Goal: Information Seeking & Learning: Learn about a topic

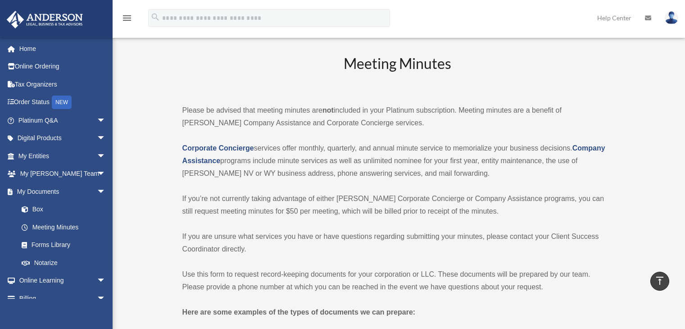
scroll to position [1487, 0]
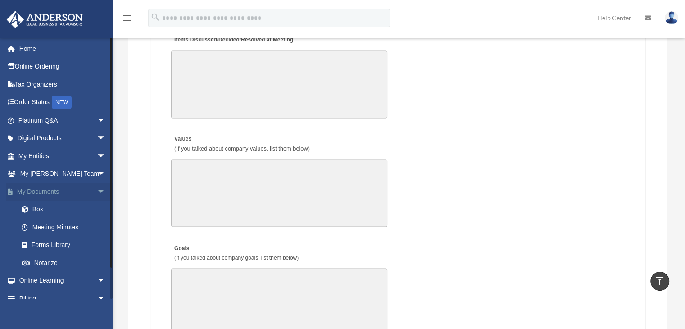
click at [97, 192] on span "arrow_drop_down" at bounding box center [106, 192] width 18 height 18
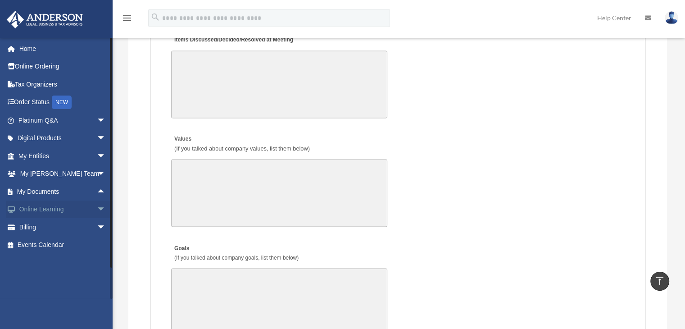
click at [97, 210] on span "arrow_drop_down" at bounding box center [106, 210] width 18 height 18
click at [41, 247] on link "Video Training" at bounding box center [66, 245] width 107 height 18
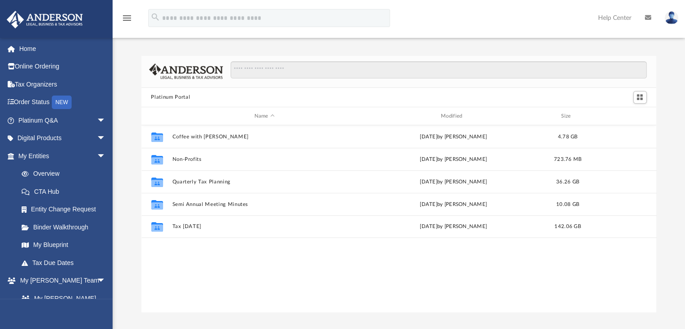
scroll to position [198, 508]
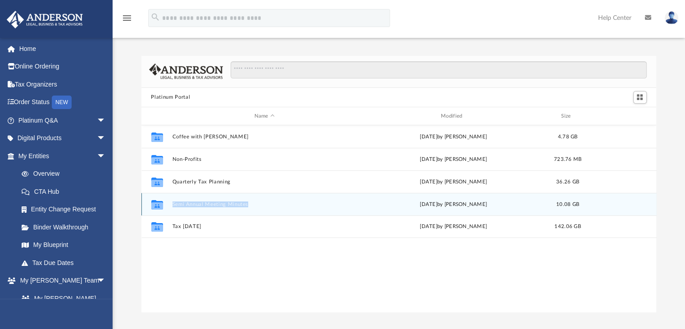
drag, startPoint x: 169, startPoint y: 203, endPoint x: 252, endPoint y: 210, distance: 82.8
click at [252, 210] on div "Collaborated Folder Semi Annual Meeting Minutes [DATE] by [PERSON_NAME] 10.08 GB" at bounding box center [400, 204] width 516 height 23
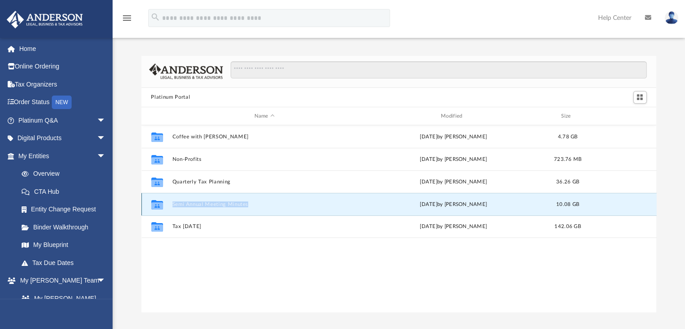
copy button "Semi Annual Meeting Minutes"
